Goal: Transaction & Acquisition: Download file/media

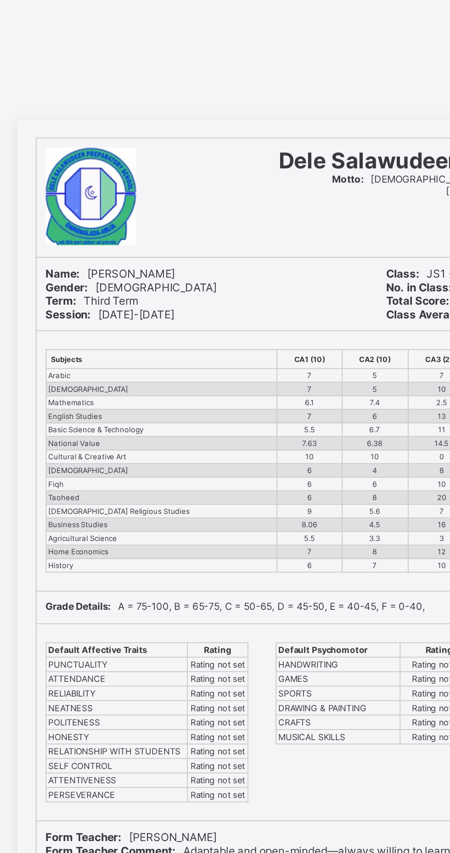
click at [216, 431] on span "Form Teacher Comment: Adaptable and open-minded—always willing to learn and gro…" at bounding box center [172, 431] width 231 height 7
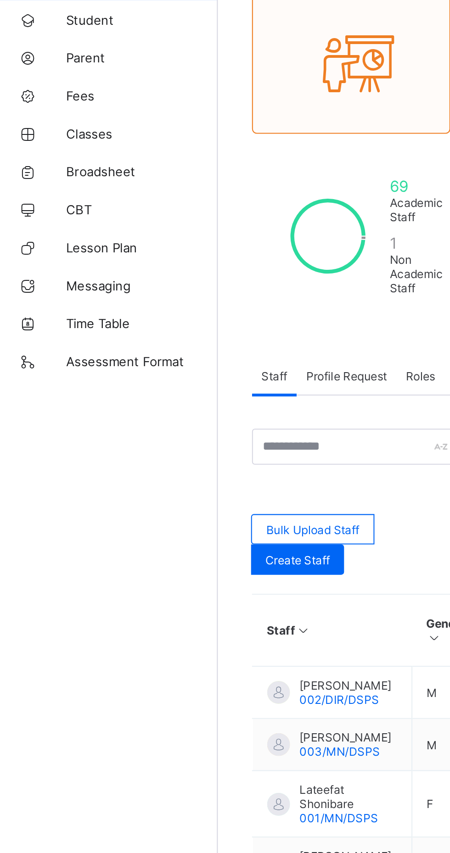
click at [55, 173] on link "Broadsheet" at bounding box center [55, 165] width 110 height 18
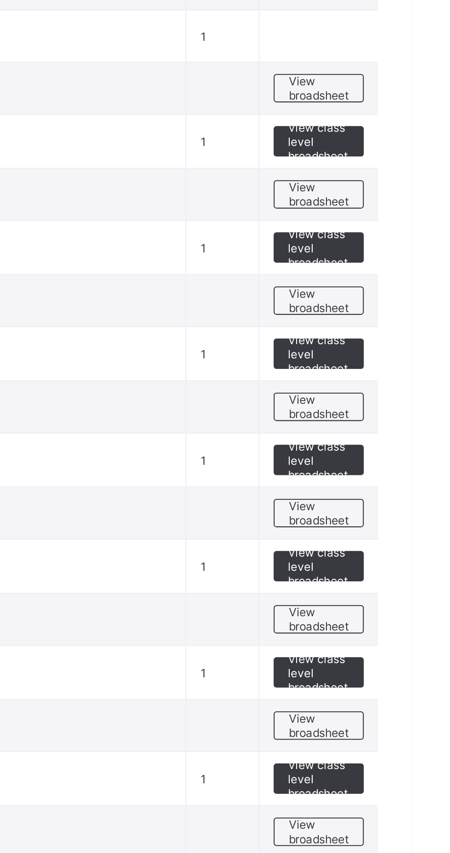
click at [411, 514] on span "View broadsheet" at bounding box center [404, 511] width 29 height 14
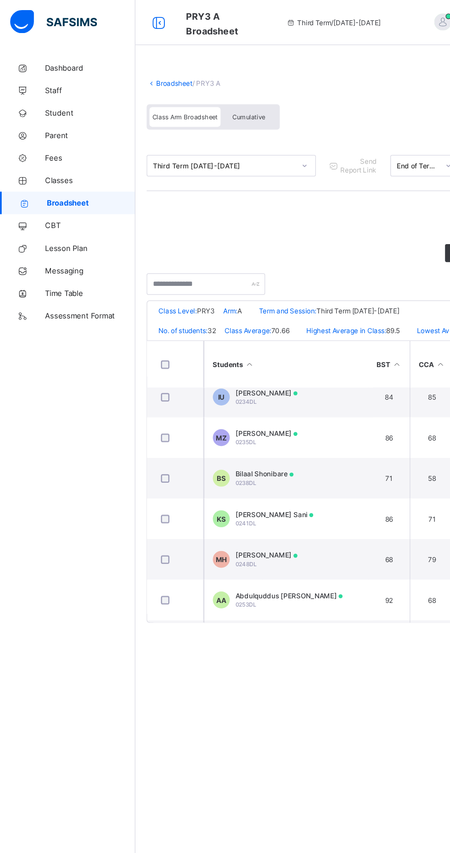
scroll to position [544, 90]
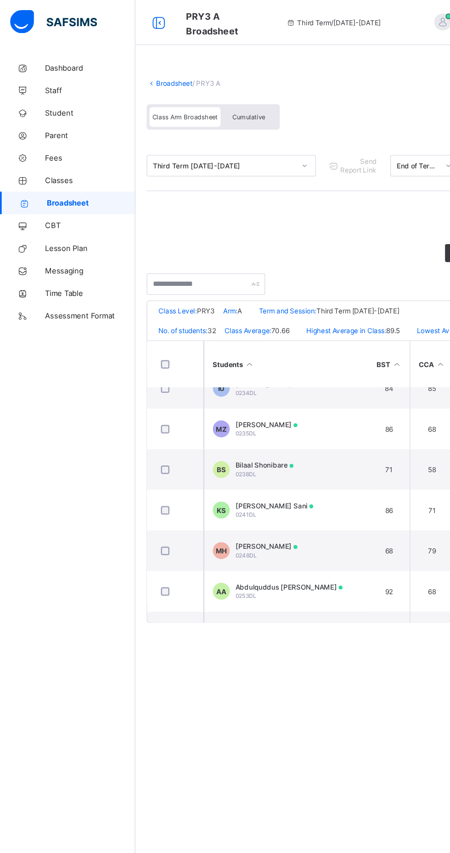
click at [273, 418] on td "KS Khadija Fadal Sani 0241DL" at bounding box center [235, 415] width 138 height 33
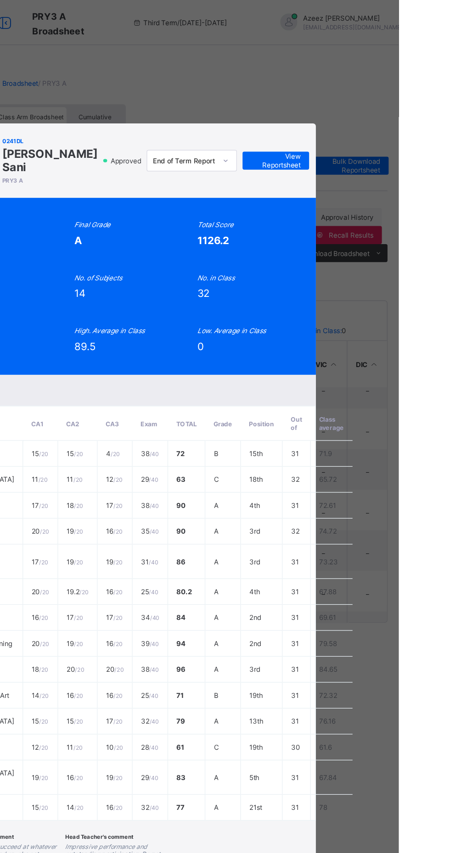
click at [370, 138] on span "View Reportsheet" at bounding box center [349, 131] width 40 height 14
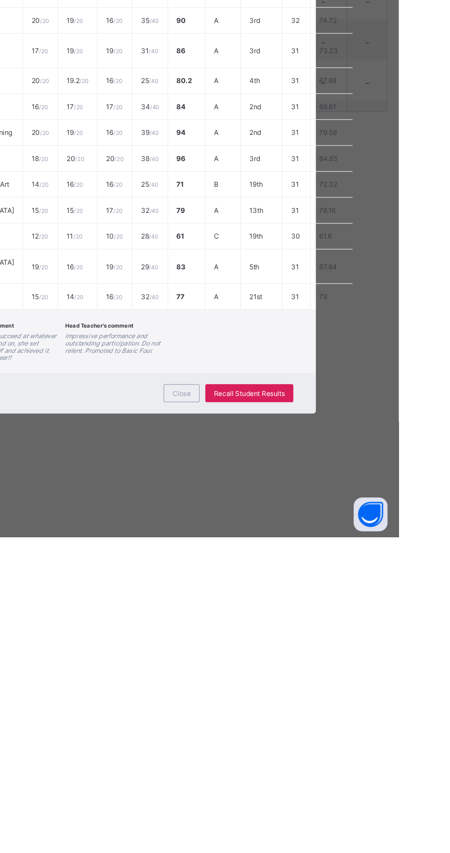
scroll to position [0, 0]
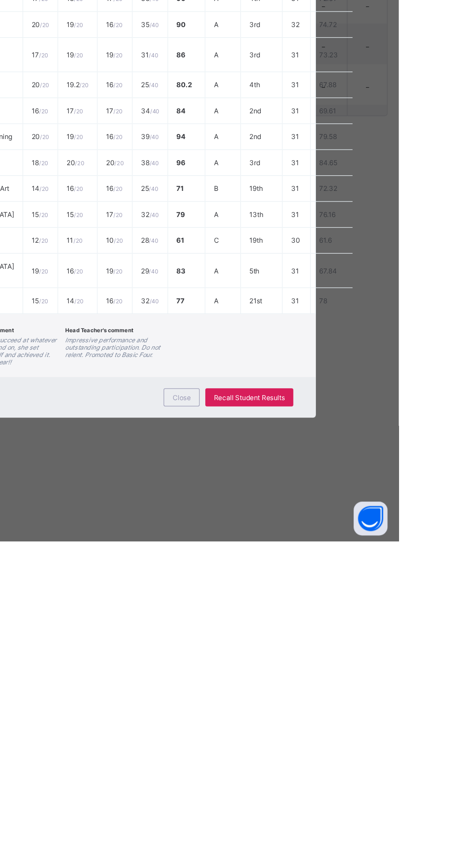
click at [280, 740] on span "Close" at bounding box center [273, 736] width 15 height 7
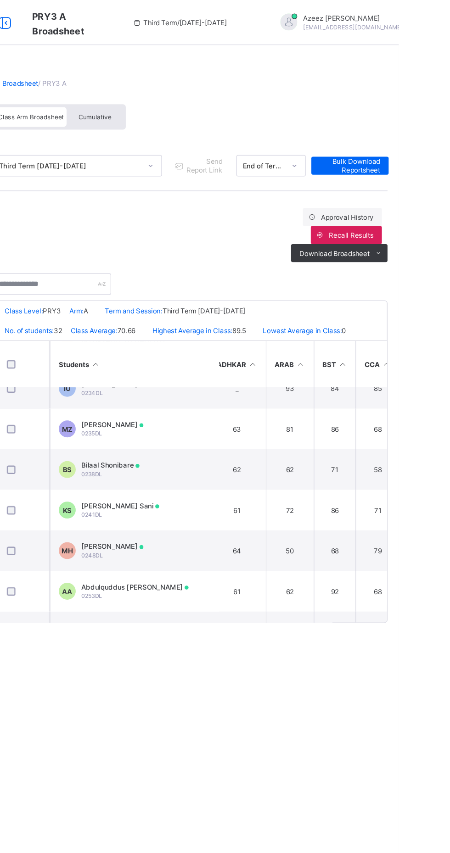
scroll to position [544, 0]
click at [204, 95] on span "Cumulative" at bounding box center [202, 95] width 27 height 6
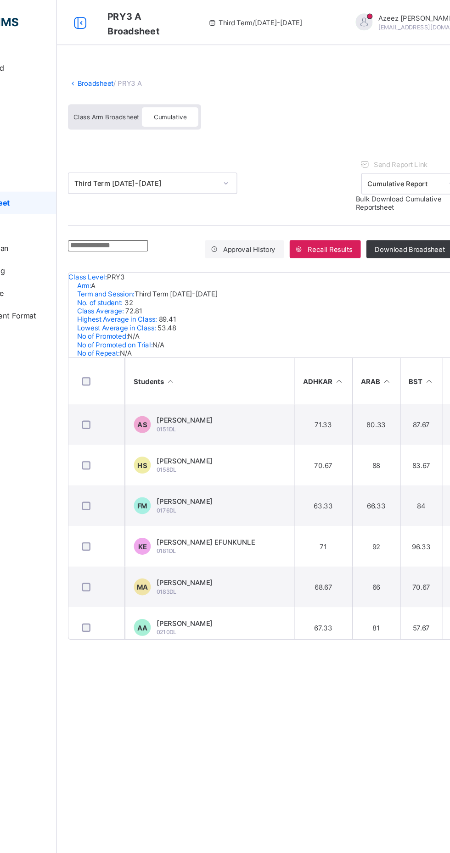
click at [139, 95] on span "Class Arm Broadsheet" at bounding box center [150, 95] width 53 height 6
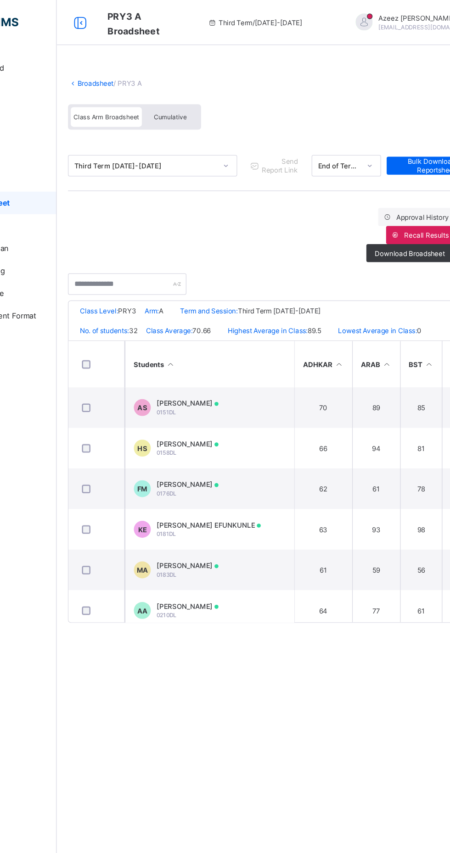
click at [200, 95] on span "Cumulative" at bounding box center [202, 95] width 27 height 6
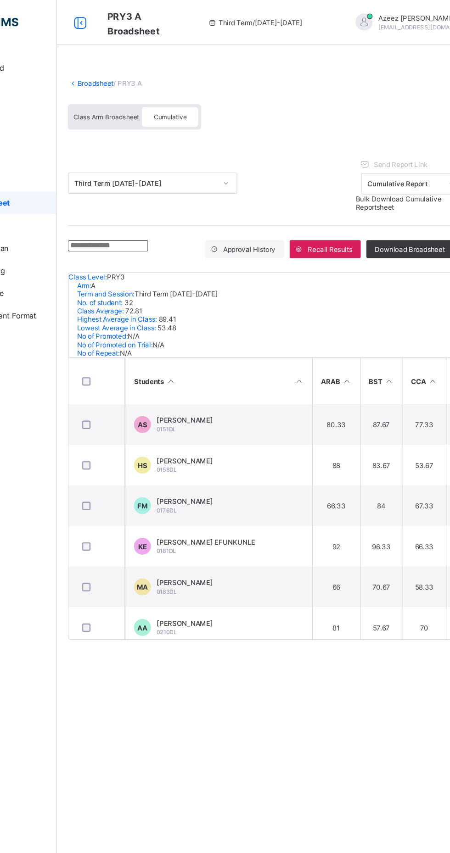
scroll to position [0, 47]
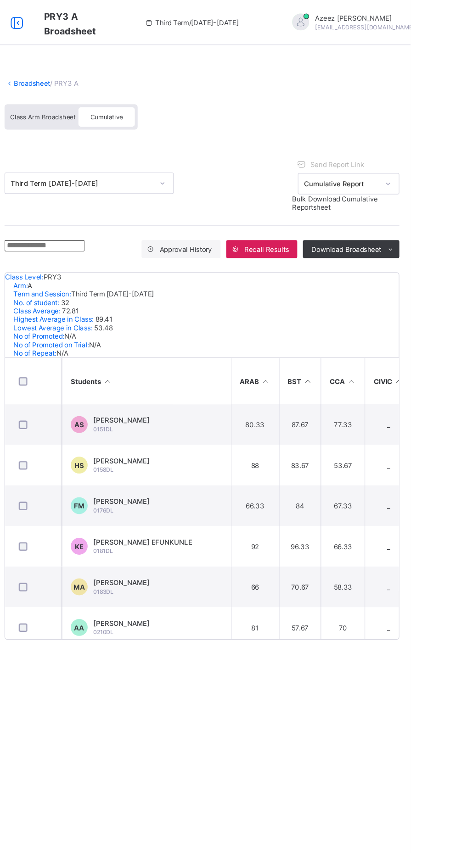
click at [410, 165] on span "Bulk Download Cumulative Reportsheet" at bounding box center [388, 165] width 70 height 14
